Goal: Transaction & Acquisition: Purchase product/service

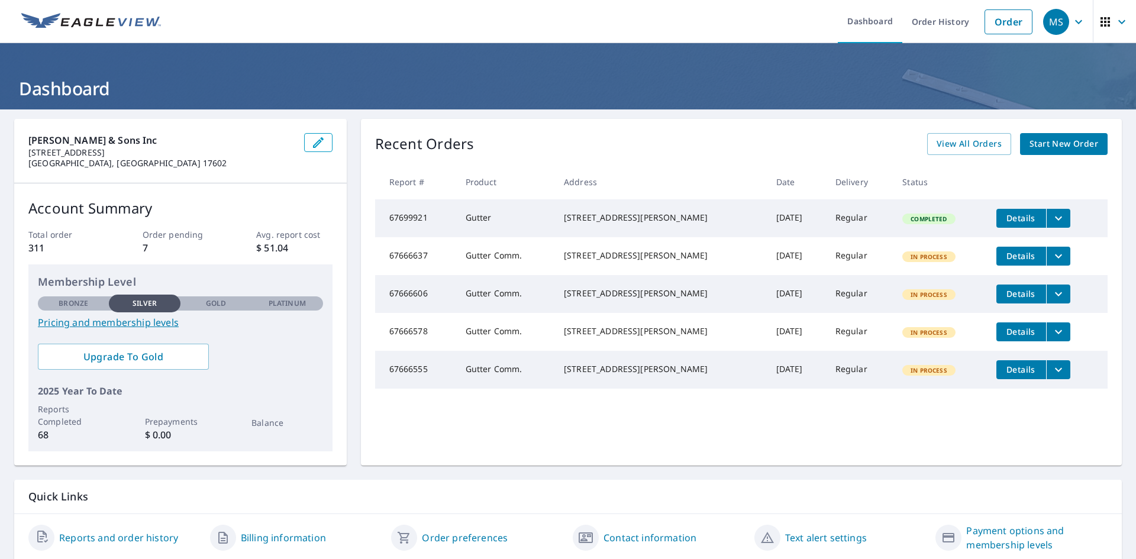
click at [1059, 139] on span "Start New Order" at bounding box center [1064, 144] width 69 height 15
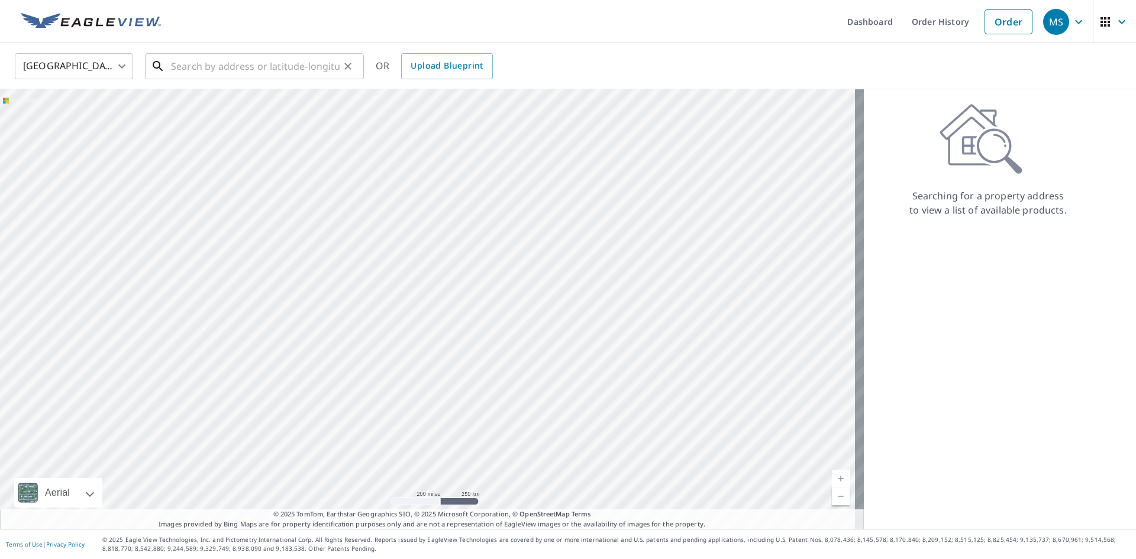
click at [332, 68] on input "text" at bounding box center [255, 66] width 169 height 33
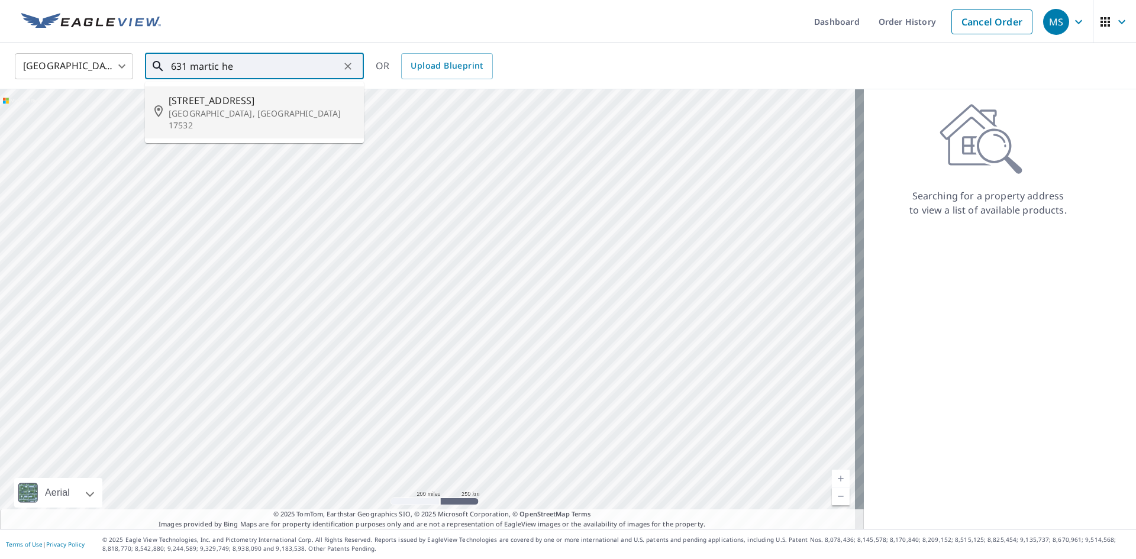
click at [243, 101] on span "[STREET_ADDRESS]" at bounding box center [262, 101] width 186 height 14
type input "[STREET_ADDRESS][PERSON_NAME]"
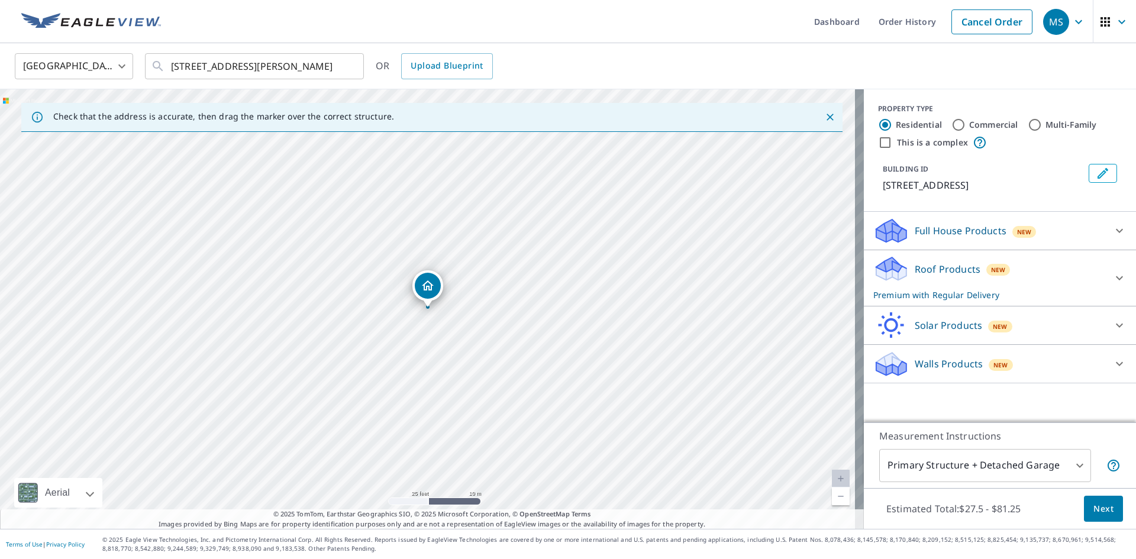
click at [948, 276] on div "Roof Products New Premium with Regular Delivery" at bounding box center [990, 278] width 232 height 46
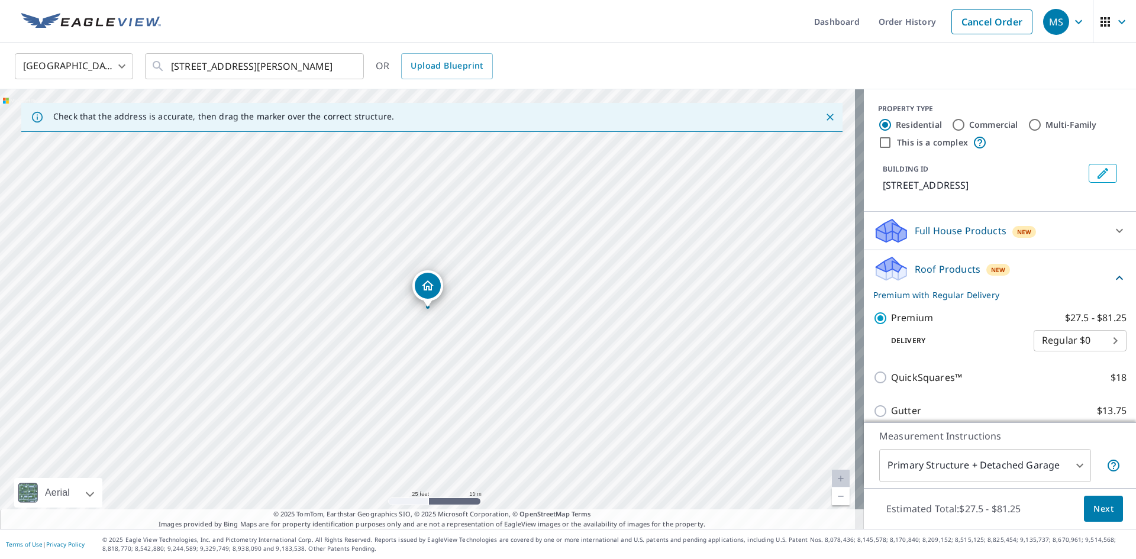
click at [1084, 514] on button "Next" at bounding box center [1103, 509] width 39 height 27
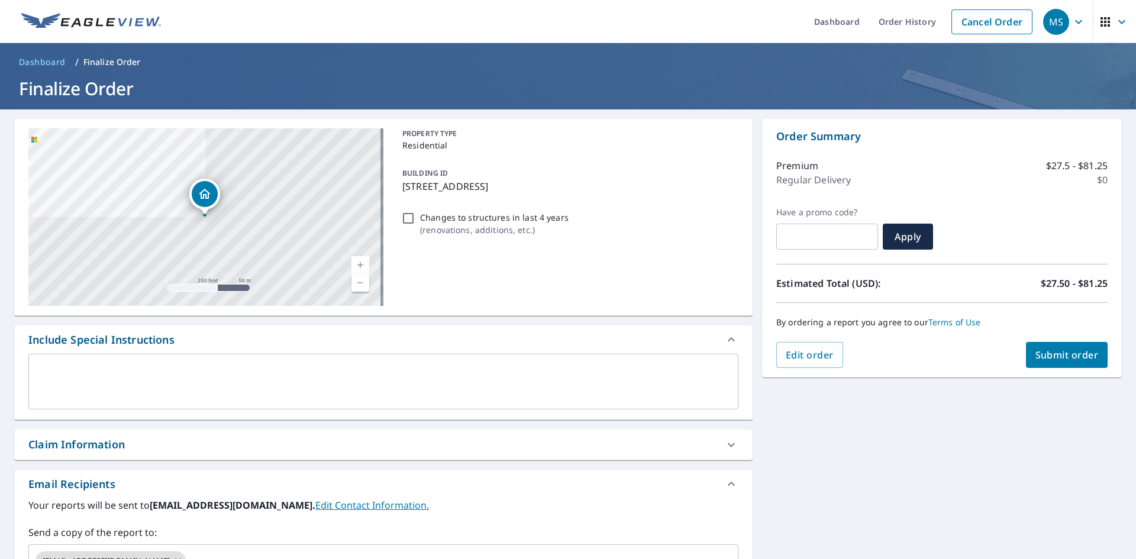
click at [1036, 355] on span "Submit order" at bounding box center [1067, 355] width 63 height 13
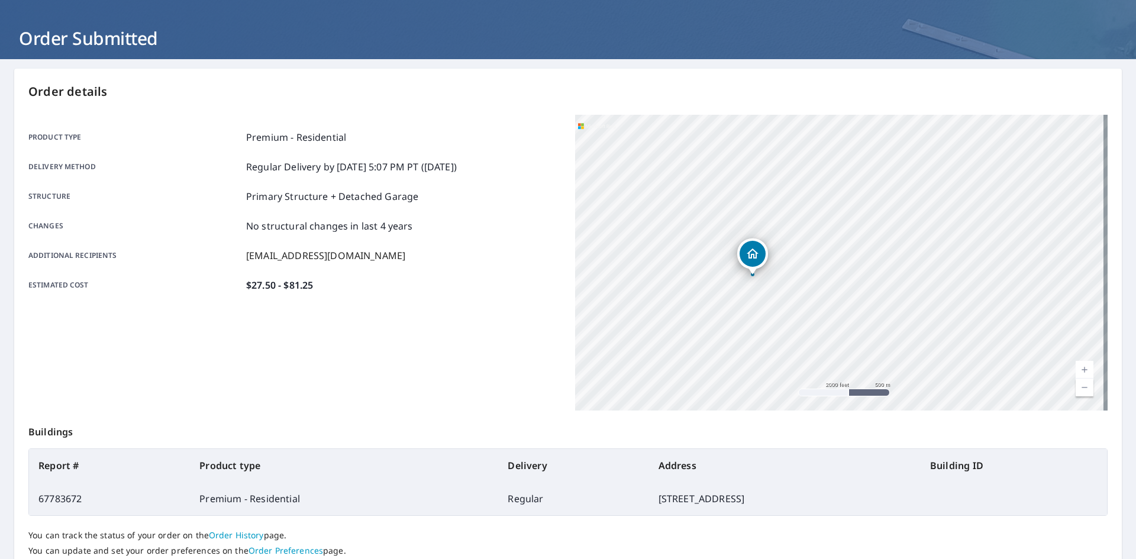
scroll to position [137, 0]
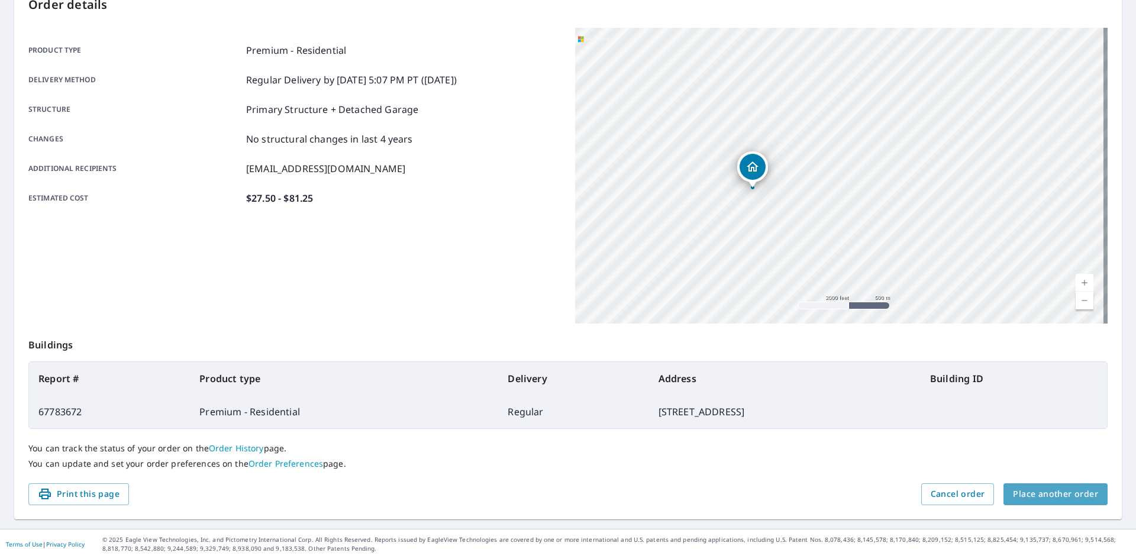
click at [1054, 487] on span "Place another order" at bounding box center [1055, 494] width 85 height 15
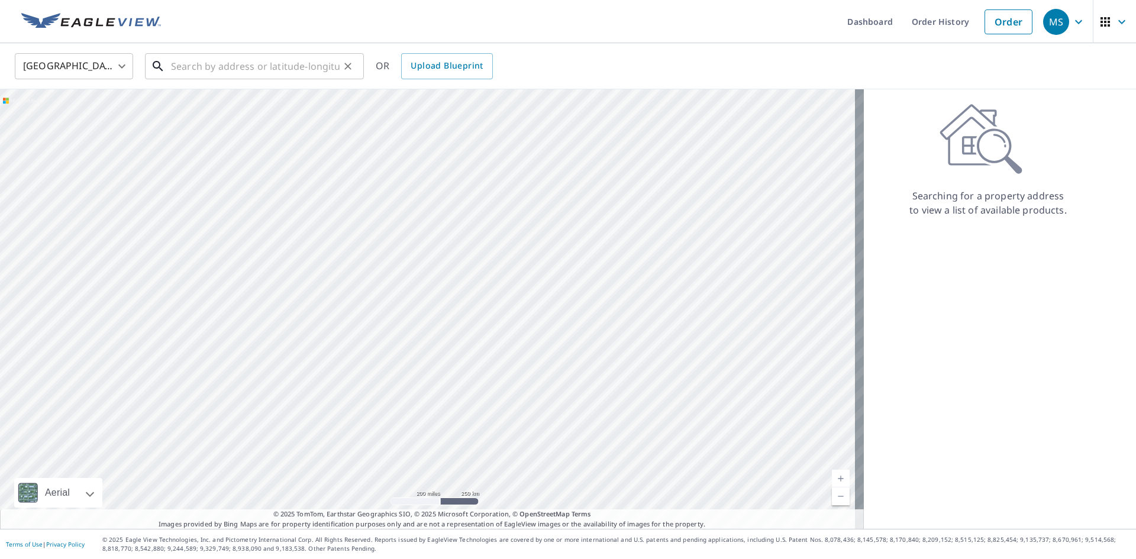
click at [262, 67] on input "text" at bounding box center [255, 66] width 169 height 33
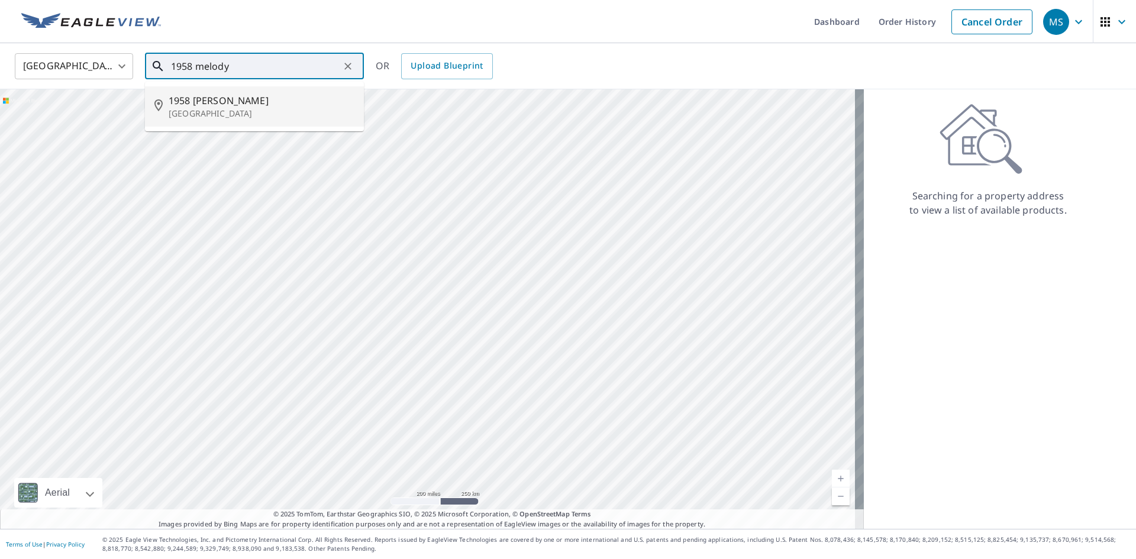
click at [249, 95] on span "1958 [PERSON_NAME]" at bounding box center [262, 101] width 186 height 14
type input "[STREET_ADDRESS][PERSON_NAME]"
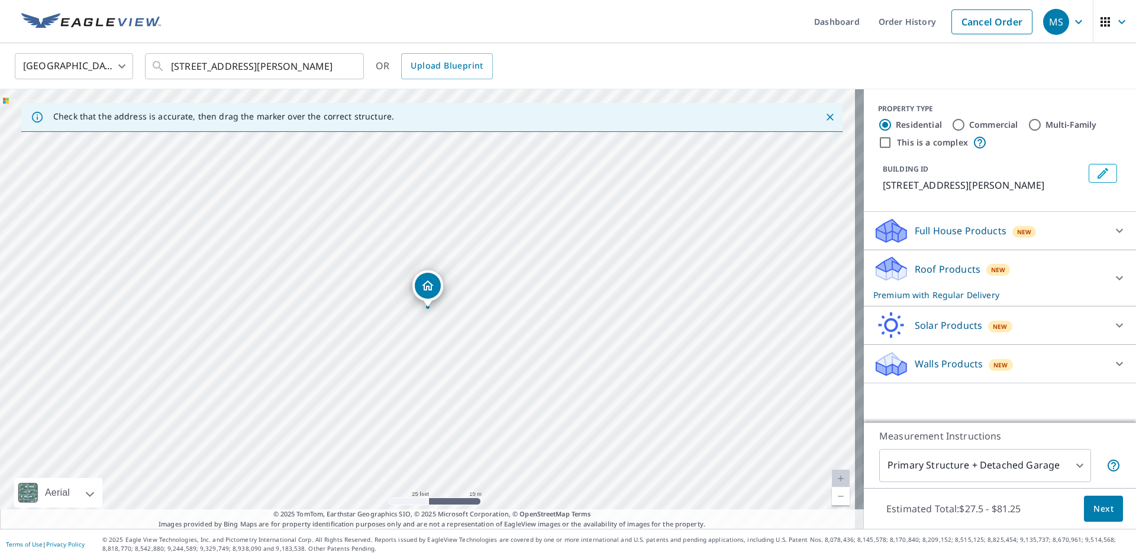
click at [1094, 503] on span "Next" at bounding box center [1104, 509] width 20 height 15
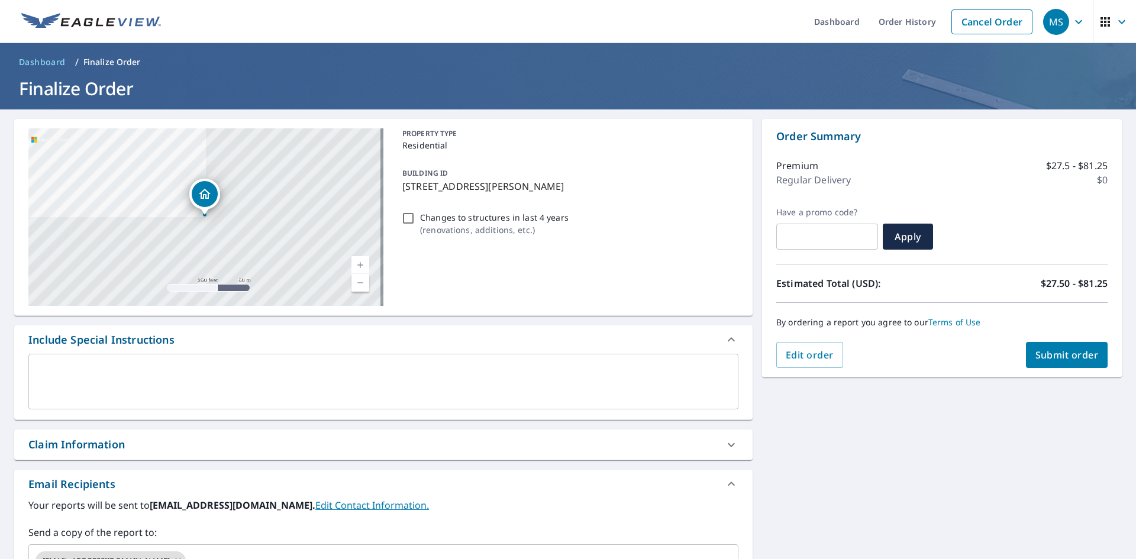
click at [1065, 353] on span "Submit order" at bounding box center [1067, 355] width 63 height 13
